Goal: Task Accomplishment & Management: Manage account settings

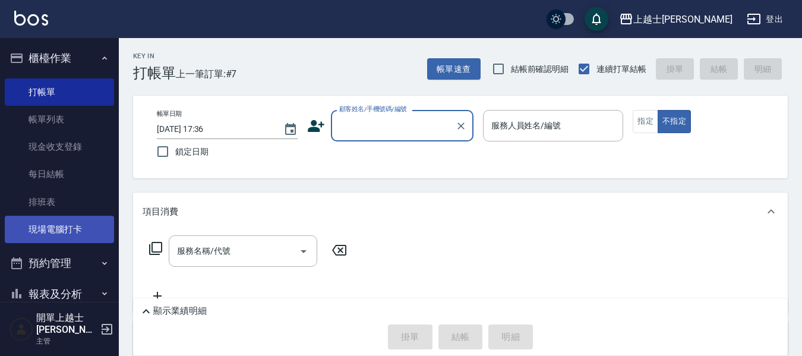
scroll to position [133, 0]
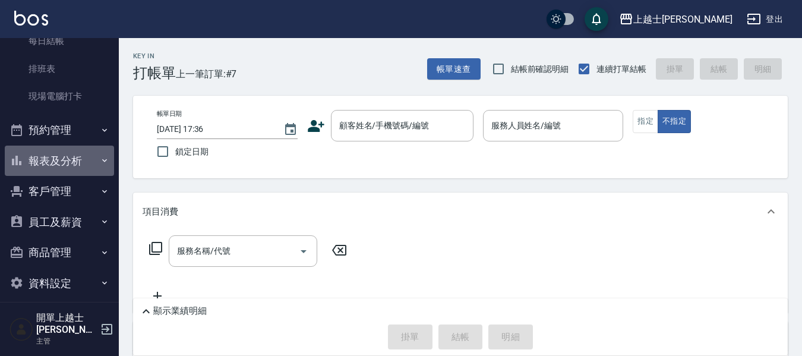
click at [76, 157] on button "報表及分析" at bounding box center [59, 161] width 109 height 31
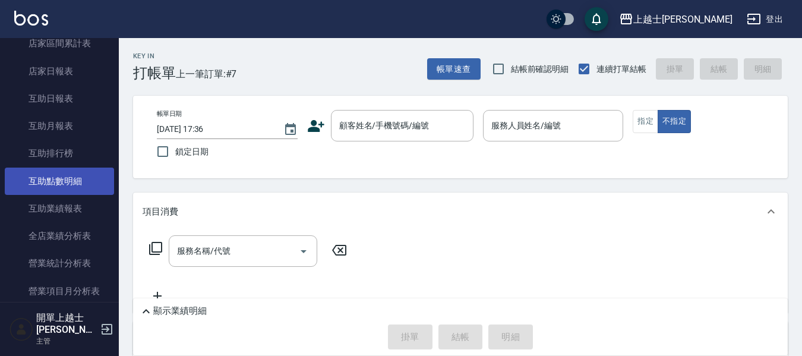
scroll to position [490, 0]
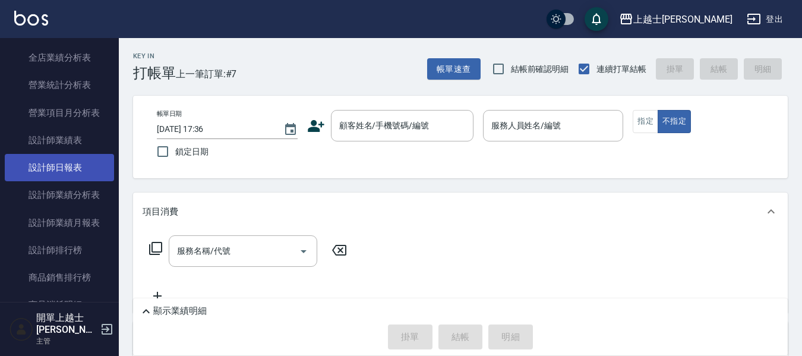
click at [87, 163] on link "設計師日報表" at bounding box center [59, 167] width 109 height 27
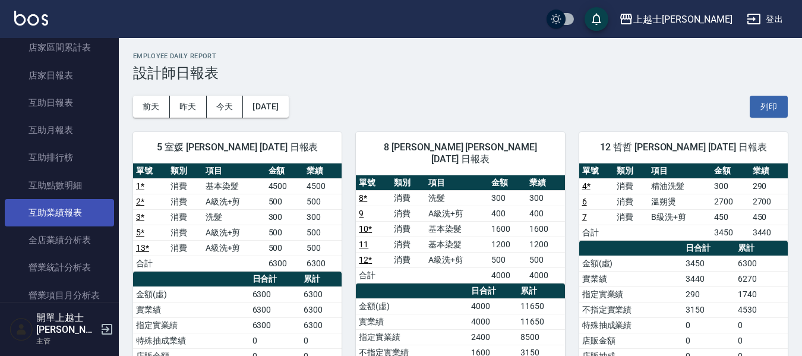
scroll to position [193, 0]
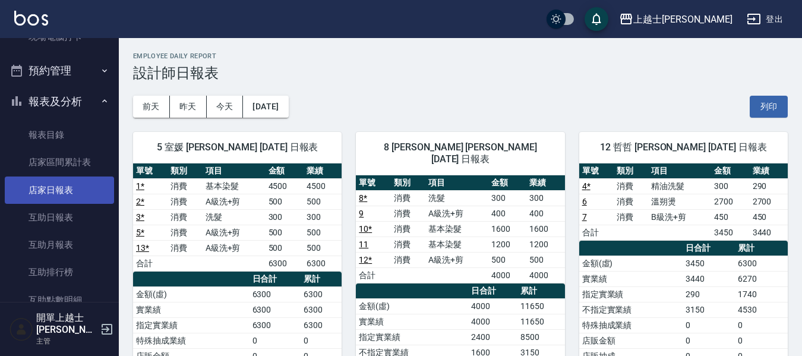
click at [67, 181] on link "店家日報表" at bounding box center [59, 190] width 109 height 27
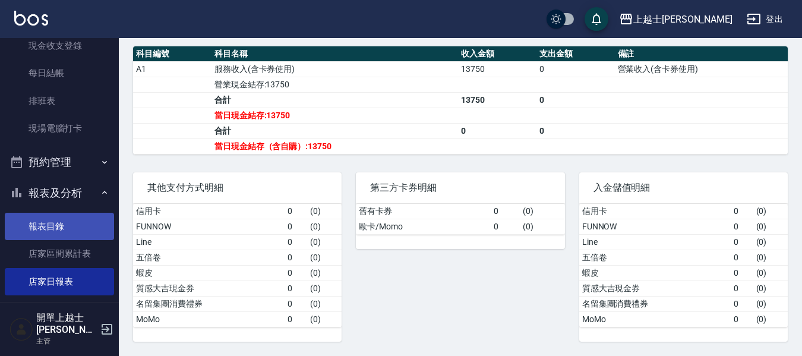
scroll to position [133, 0]
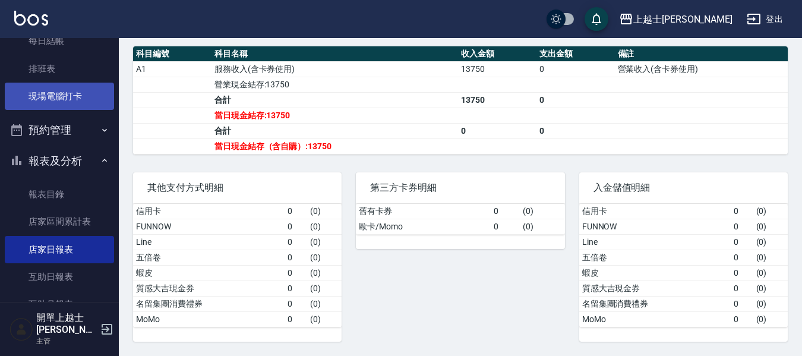
click at [82, 103] on link "現場電腦打卡" at bounding box center [59, 96] width 109 height 27
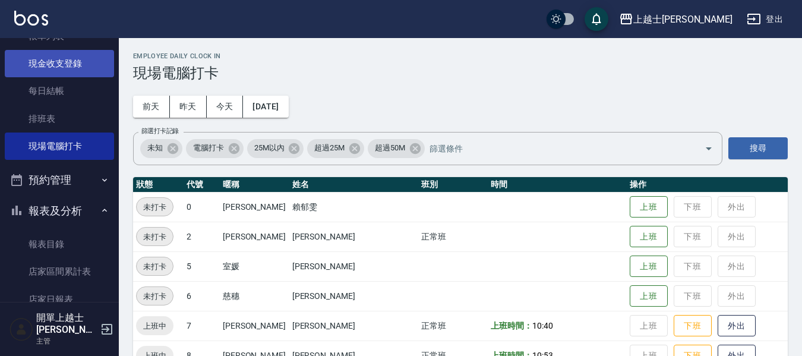
scroll to position [59, 0]
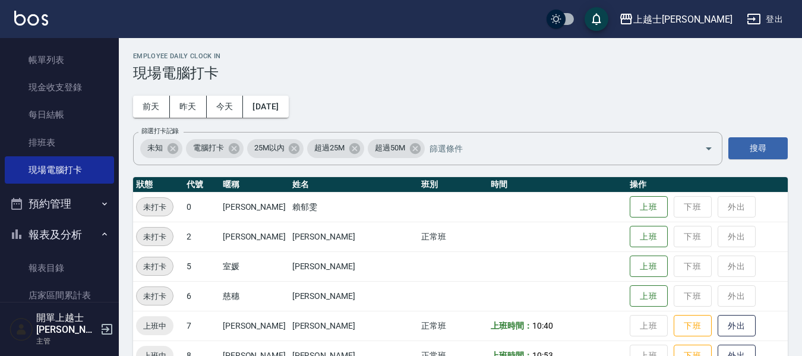
drag, startPoint x: 51, startPoint y: 119, endPoint x: 321, endPoint y: 112, distance: 270.5
click at [51, 119] on link "每日結帳" at bounding box center [59, 114] width 109 height 27
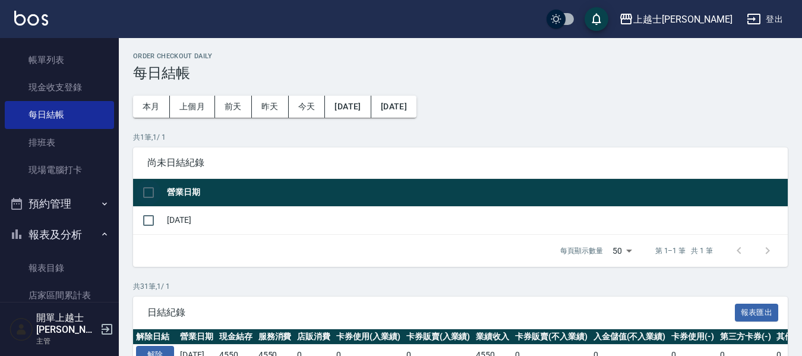
click at [146, 192] on input "checkbox" at bounding box center [148, 192] width 25 height 25
checkbox input "true"
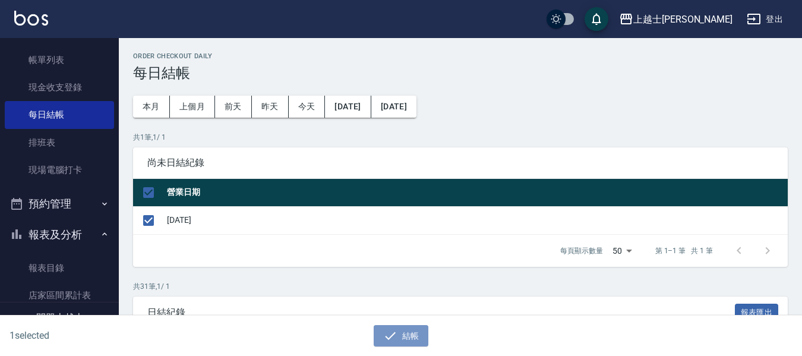
drag, startPoint x: 404, startPoint y: 329, endPoint x: 404, endPoint y: 320, distance: 8.9
click at [404, 329] on button "結帳" at bounding box center [401, 336] width 55 height 22
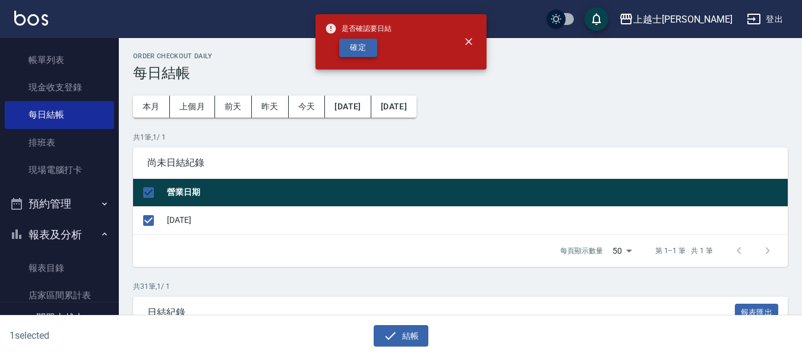
click at [356, 45] on button "確定" at bounding box center [358, 48] width 38 height 18
checkbox input "false"
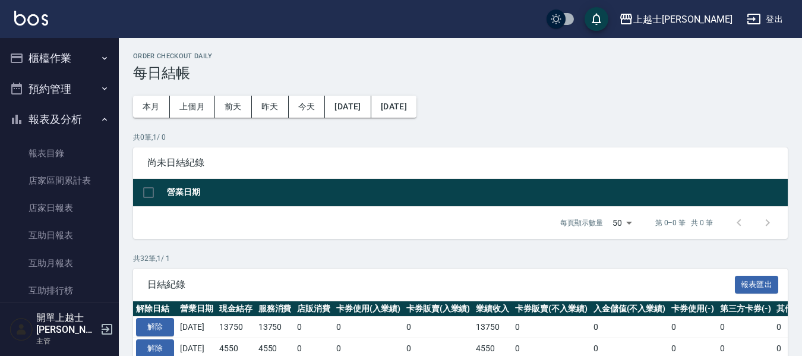
drag, startPoint x: 61, startPoint y: 215, endPoint x: 140, endPoint y: 218, distance: 79.1
click at [61, 215] on link "店家日報表" at bounding box center [59, 207] width 109 height 27
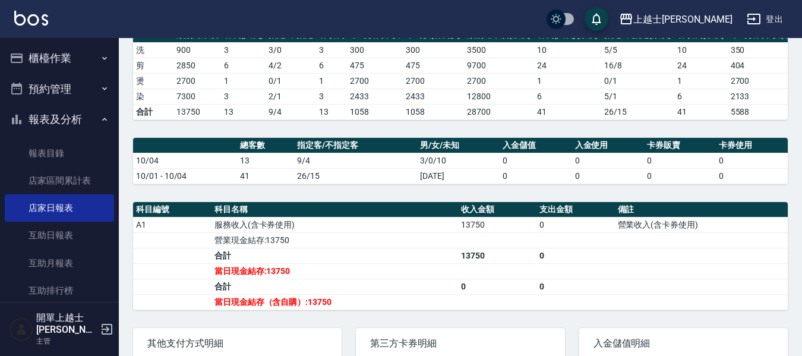
scroll to position [178, 0]
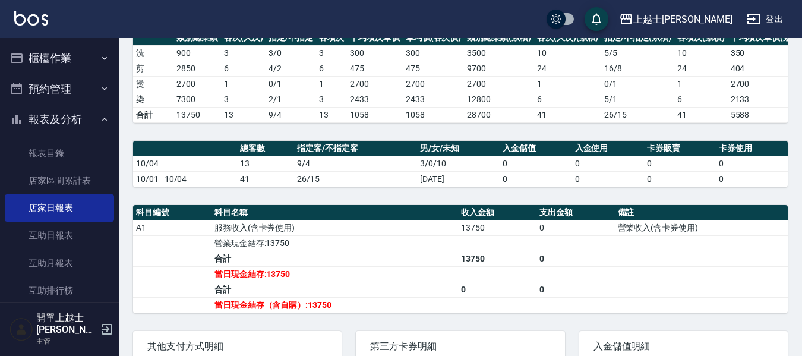
click at [640, 185] on td "0" at bounding box center [608, 178] width 72 height 15
click at [62, 49] on button "櫃檯作業" at bounding box center [59, 58] width 109 height 31
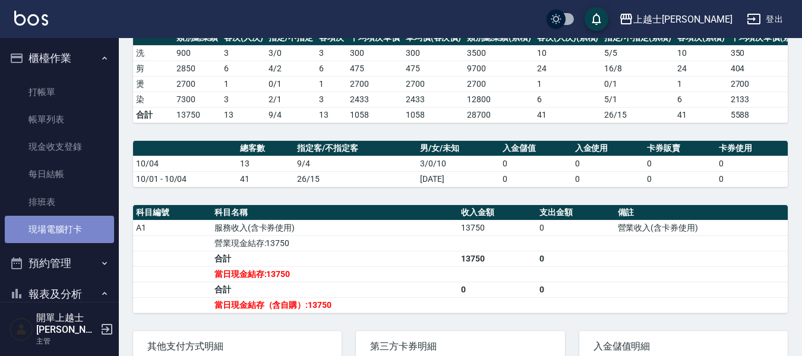
click at [70, 225] on link "現場電腦打卡" at bounding box center [59, 229] width 109 height 27
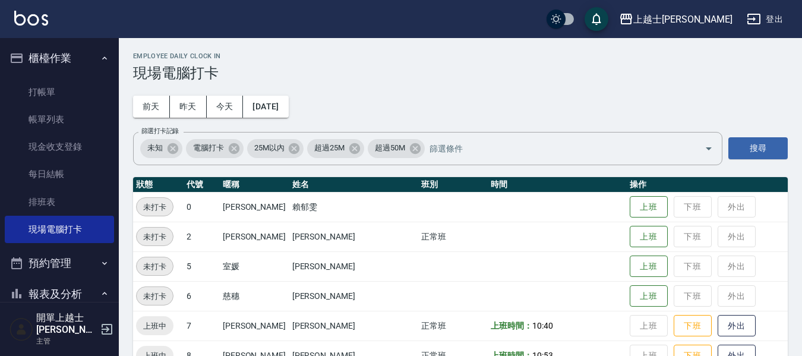
drag, startPoint x: 672, startPoint y: 323, endPoint x: 634, endPoint y: 307, distance: 41.3
click at [674, 323] on button "下班" at bounding box center [693, 326] width 38 height 22
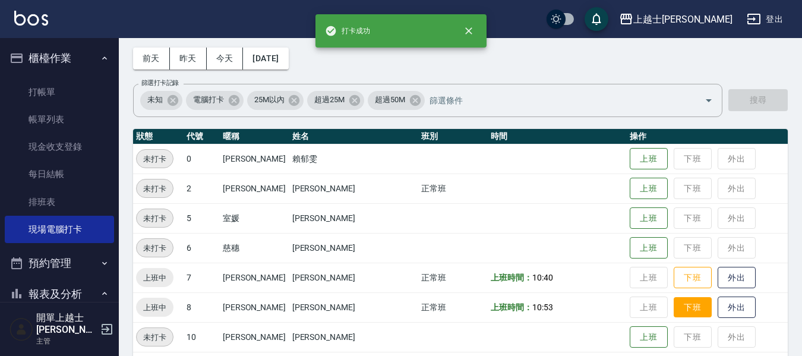
scroll to position [119, 0]
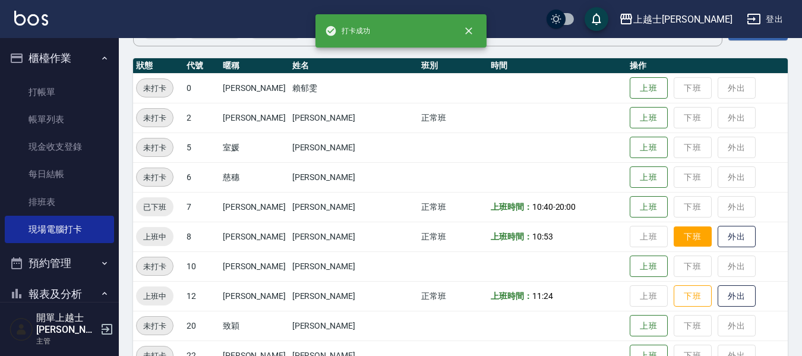
click at [674, 241] on button "下班" at bounding box center [693, 236] width 38 height 21
click at [674, 300] on button "下班" at bounding box center [693, 296] width 38 height 21
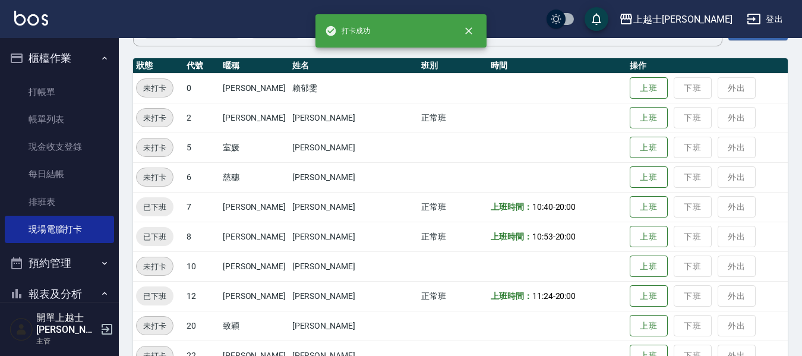
scroll to position [238, 0]
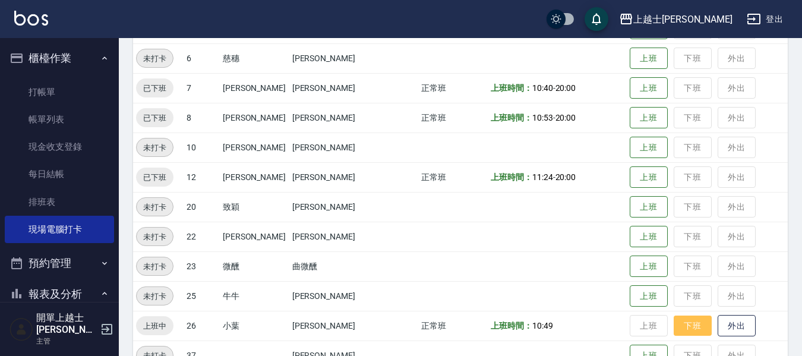
click at [676, 329] on button "下班" at bounding box center [693, 326] width 38 height 21
